Goal: Task Accomplishment & Management: Use online tool/utility

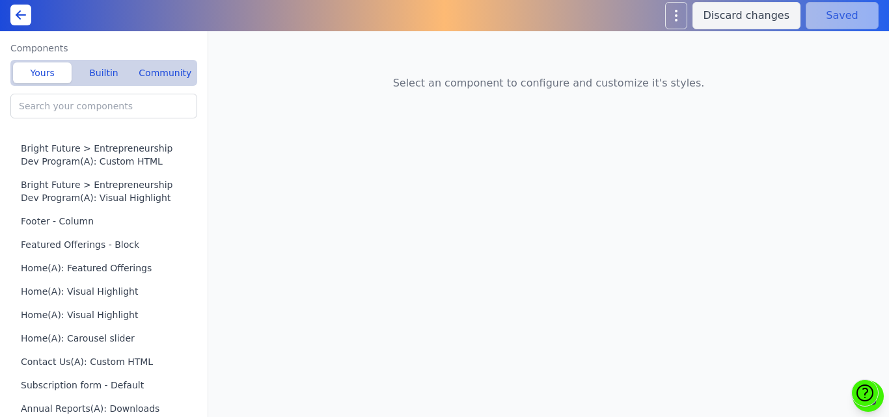
type input "Livelihood Program(A): Custom HTML"
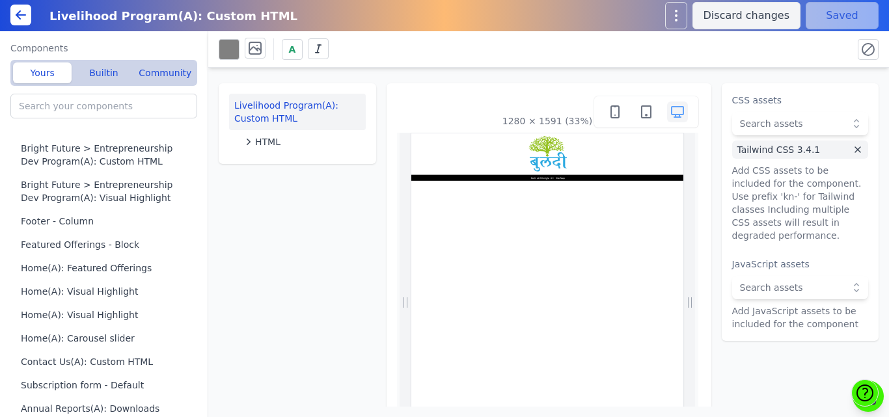
click at [384, 74] on div "Livelihood Program(A): Custom HTML HTML 1280 × 1591 (33%) CSS assets Tailwind C…" at bounding box center [548, 237] width 681 height 339
drag, startPoint x: 423, startPoint y: 39, endPoint x: 408, endPoint y: 68, distance: 33.2
click at [408, 68] on div "A Livelihood Program(A): Custom HTML HTML 1280 × 1591 (33%) CSS assets Tailwind…" at bounding box center [548, 224] width 681 height 386
click at [408, 68] on div "Livelihood Program(A): Custom HTML HTML 1280 × 1591 (33%) CSS assets Tailwind C…" at bounding box center [548, 237] width 681 height 339
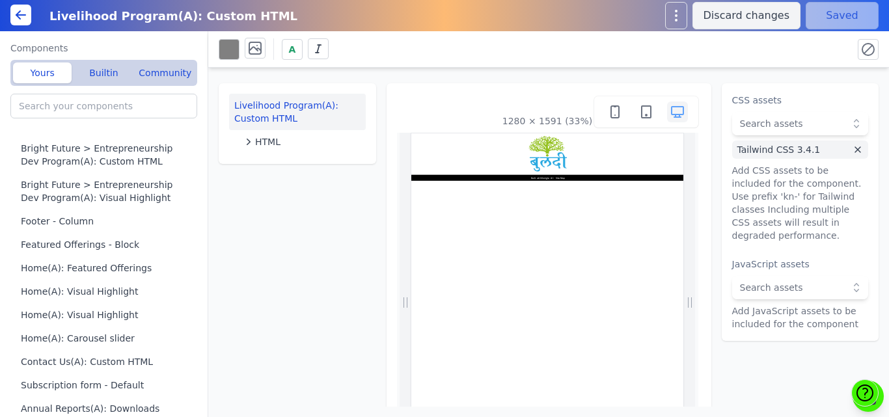
click at [408, 68] on div "Livelihood Program(A): Custom HTML HTML 1280 × 1591 (33%) CSS assets Tailwind C…" at bounding box center [548, 237] width 681 height 339
click at [336, 188] on div "Livelihood Program(A): Custom HTML HTML 1280 × 1591 (33%) CSS assets Tailwind C…" at bounding box center [548, 237] width 681 height 339
drag, startPoint x: 336, startPoint y: 188, endPoint x: 328, endPoint y: 62, distance: 125.9
click at [328, 62] on div "A Livelihood Program(A): Custom HTML HTML 1280 × 1591 (33%) CSS assets Tailwind…" at bounding box center [548, 224] width 681 height 386
click at [335, 70] on div "Livelihood Program(A): Custom HTML HTML 1280 × 1591 (33%) CSS assets Tailwind C…" at bounding box center [548, 237] width 681 height 339
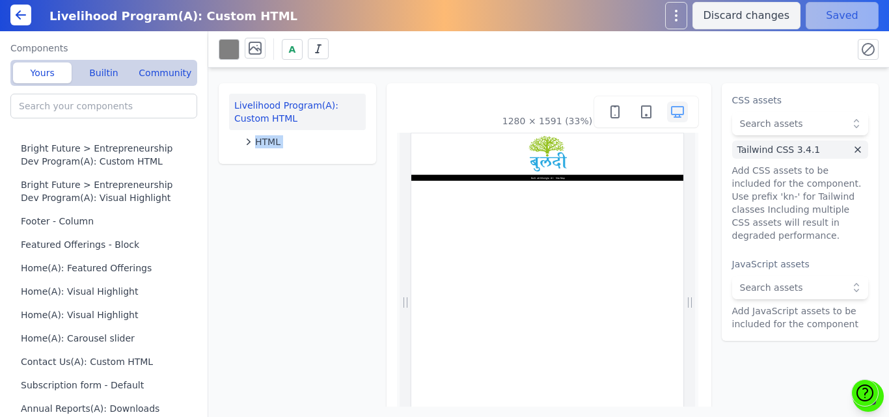
drag, startPoint x: 372, startPoint y: 69, endPoint x: 379, endPoint y: 98, distance: 30.2
click at [379, 98] on div "Livelihood Program(A): Custom HTML HTML 1280 × 1591 (33%) CSS assets Tailwind C…" at bounding box center [548, 237] width 681 height 339
click at [348, 122] on button "Livelihood Program(A): Custom HTML" at bounding box center [297, 112] width 137 height 36
click at [367, 120] on div "Livelihood Program(A): Custom HTML HTML" at bounding box center [298, 123] width 158 height 81
drag, startPoint x: 350, startPoint y: 70, endPoint x: 350, endPoint y: 90, distance: 19.5
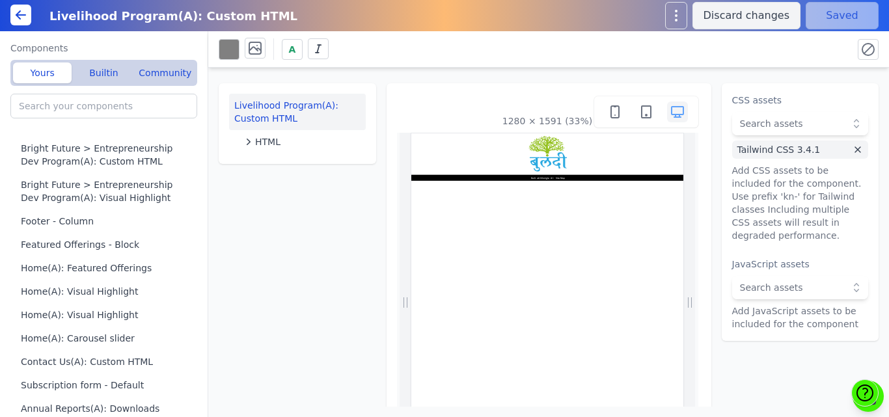
click at [350, 90] on div "Livelihood Program(A): Custom HTML HTML 1280 × 1591 (33%) CSS assets Tailwind C…" at bounding box center [548, 237] width 681 height 339
drag, startPoint x: 350, startPoint y: 90, endPoint x: 350, endPoint y: 176, distance: 86.0
click at [350, 176] on div "Livelihood Program(A): Custom HTML HTML 1280 × 1591 (33%) CSS assets Tailwind C…" at bounding box center [548, 237] width 681 height 339
drag, startPoint x: 350, startPoint y: 176, endPoint x: 356, endPoint y: 79, distance: 96.5
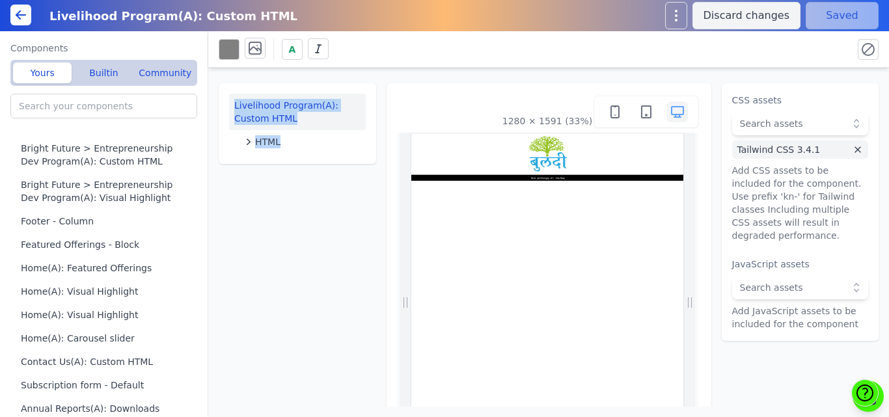
click at [356, 79] on div "Livelihood Program(A): Custom HTML HTML 1280 × 1591 (33%) CSS assets Tailwind C…" at bounding box center [548, 237] width 681 height 339
drag, startPoint x: 356, startPoint y: 79, endPoint x: 372, endPoint y: 129, distance: 52.1
click at [372, 129] on div "Livelihood Program(A): Custom HTML HTML 1280 × 1591 (33%) CSS assets Tailwind C…" at bounding box center [548, 237] width 681 height 339
click at [372, 129] on div "Livelihood Program(A): Custom HTML HTML" at bounding box center [298, 123] width 158 height 81
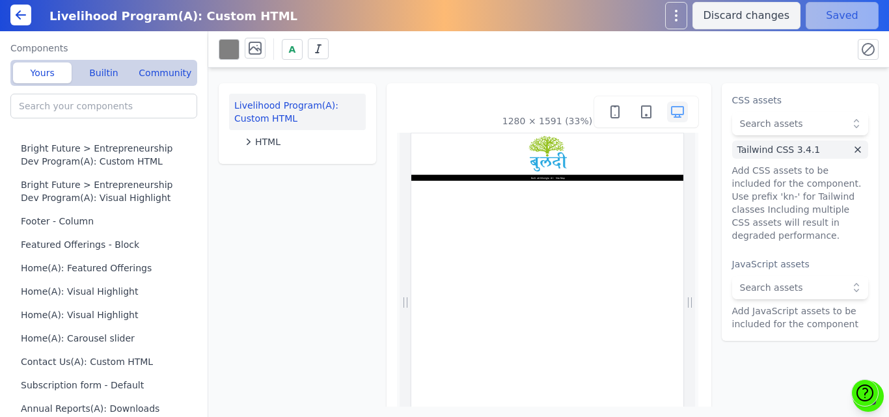
scroll to position [88, 0]
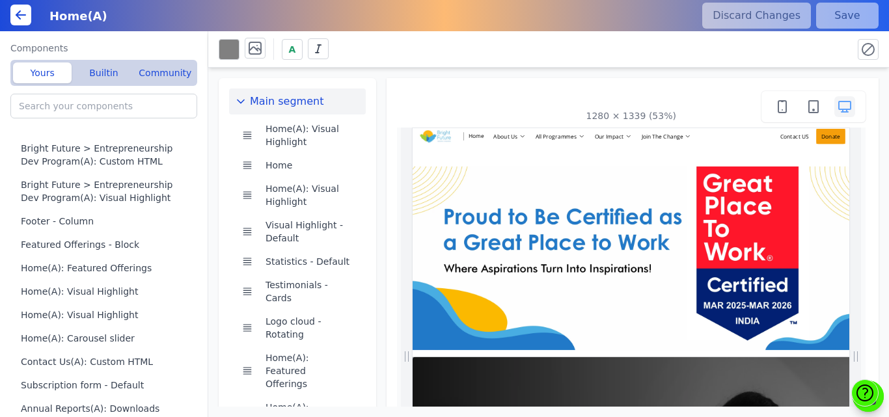
scroll to position [0, 68]
